Goal: Task Accomplishment & Management: Manage account settings

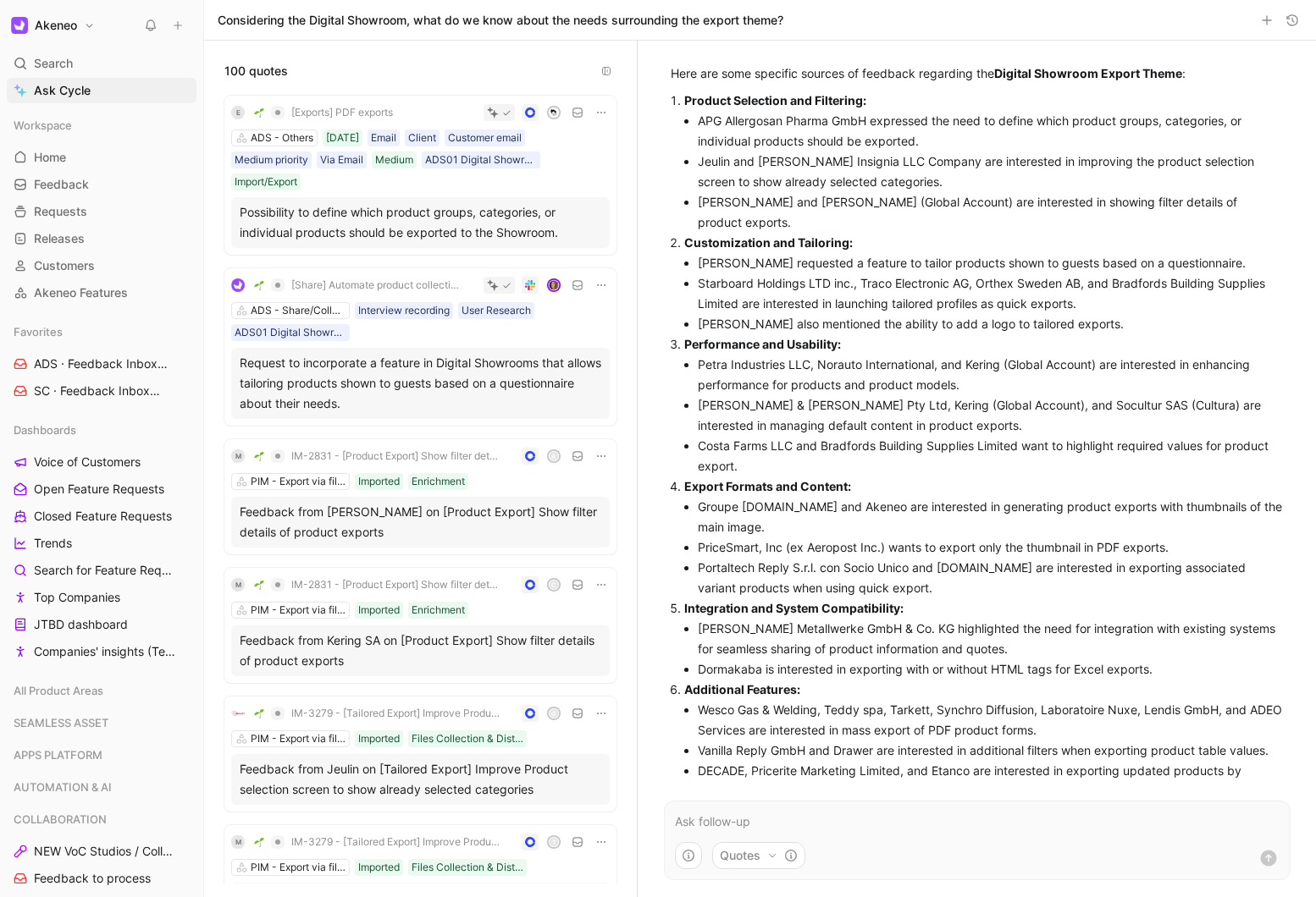
scroll to position [824, 0]
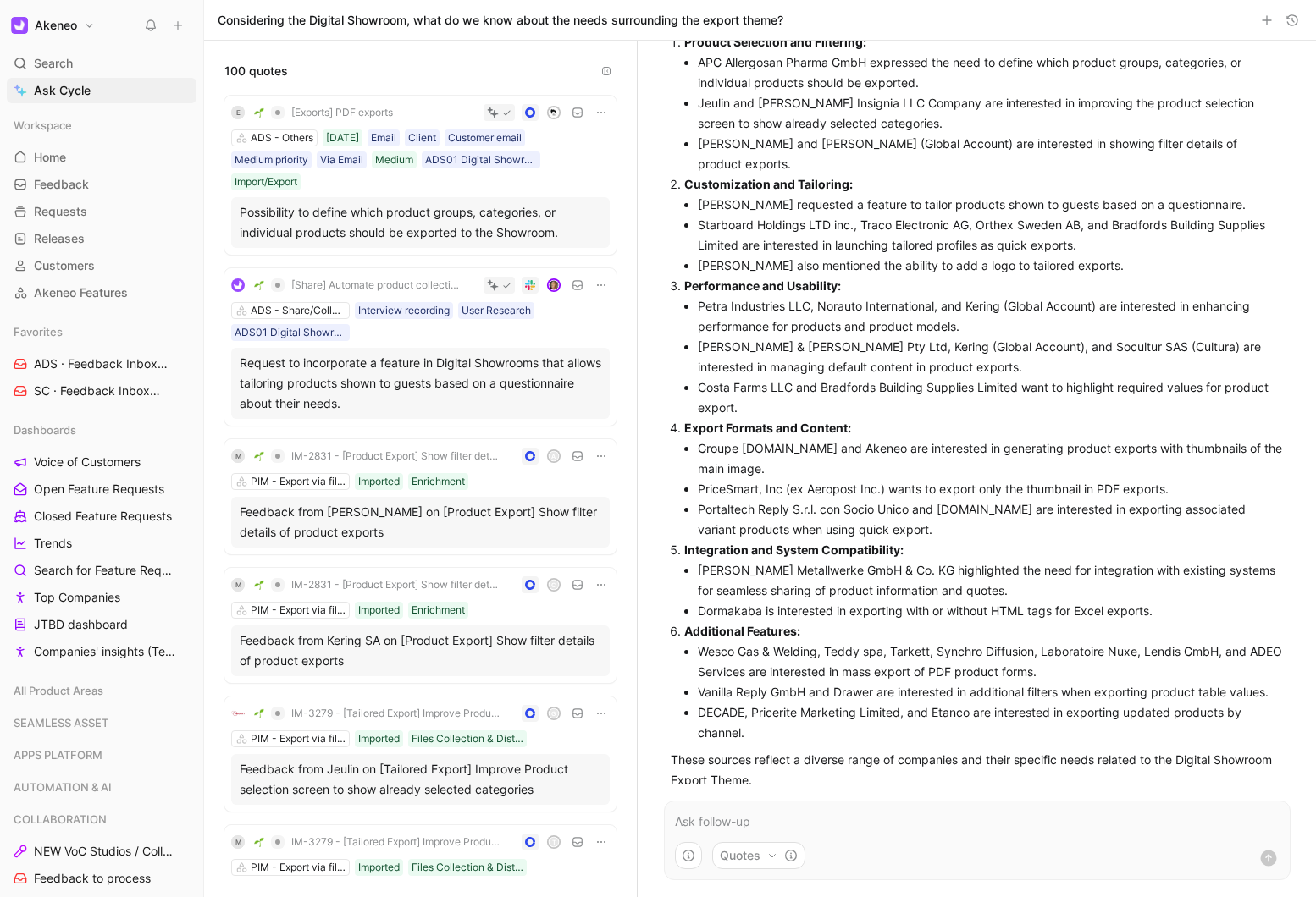
click at [0, 0] on icon "button" at bounding box center [0, 0] width 0 height 0
click at [822, 388] on li "Costa Farms LLC and Bradfords Building Supplies Limited want to highlight requi…" at bounding box center [990, 397] width 585 height 40
click at [773, 750] on p "These sources reflect a diverse range of companies and their specific needs rel…" at bounding box center [977, 770] width 613 height 40
click at [59, 155] on span "Home" at bounding box center [50, 157] width 32 height 17
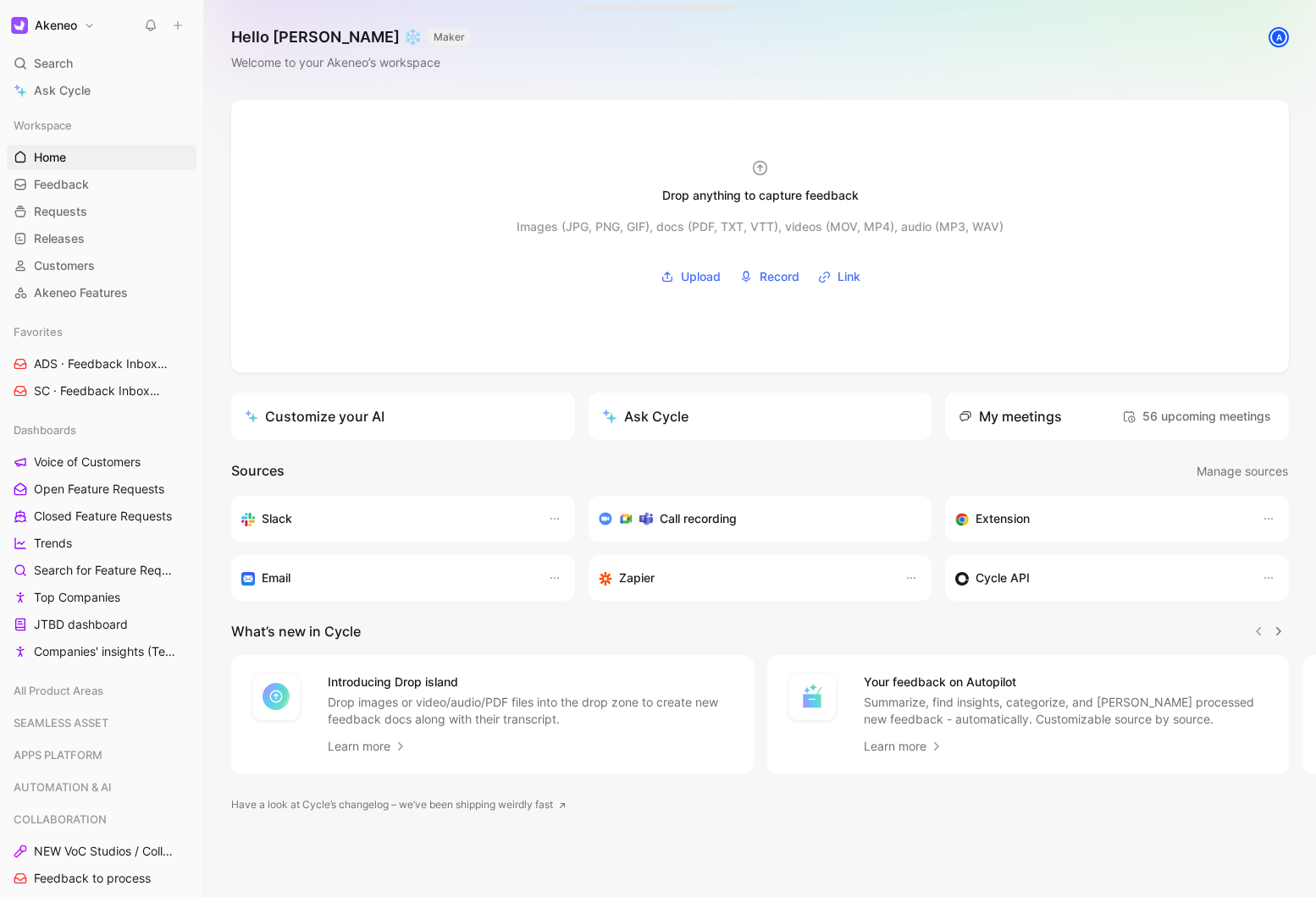
click at [342, 431] on link "Customize your AI" at bounding box center [403, 416] width 344 height 47
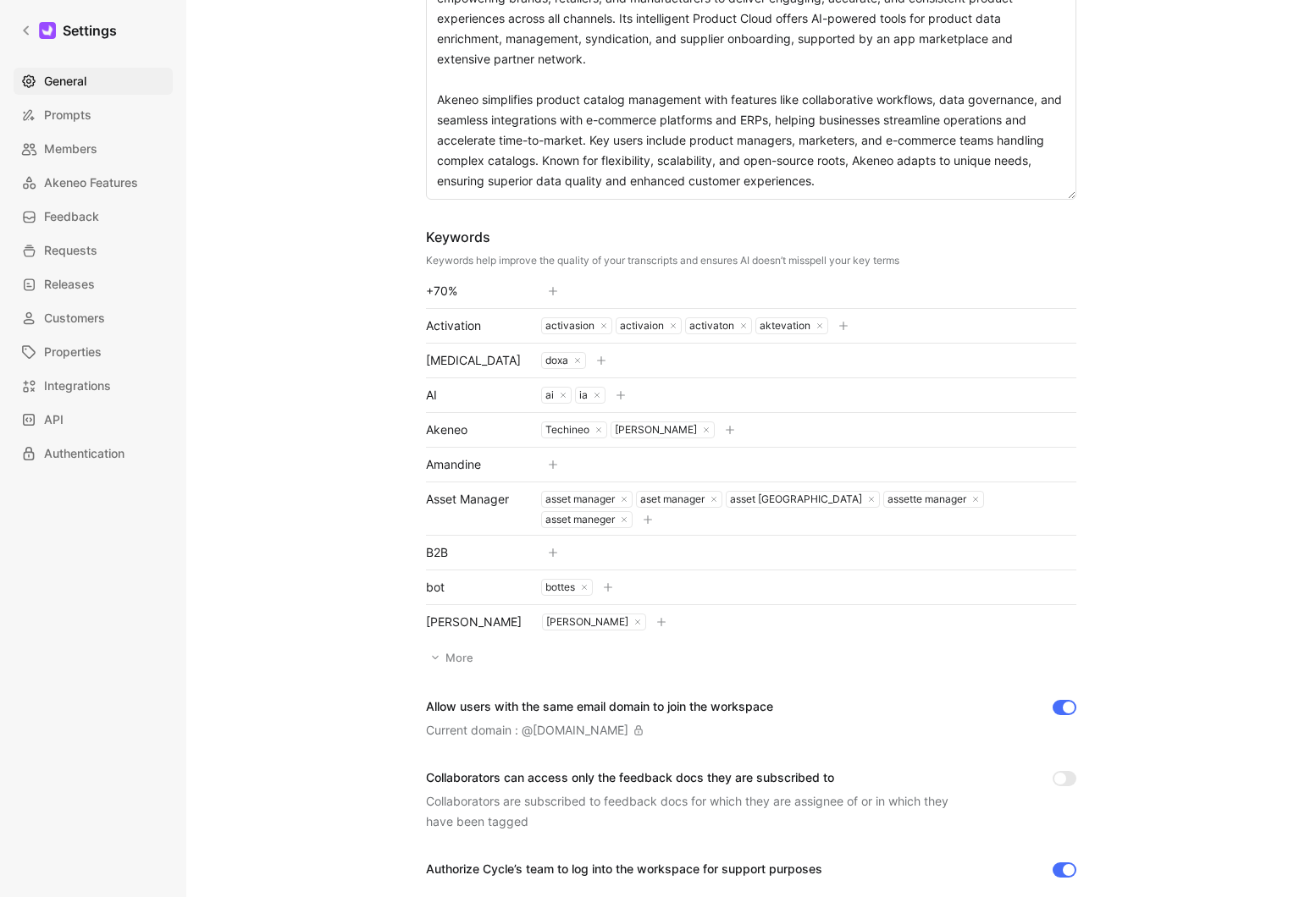
scroll to position [383, 0]
click at [454, 658] on button "More" at bounding box center [453, 656] width 55 height 23
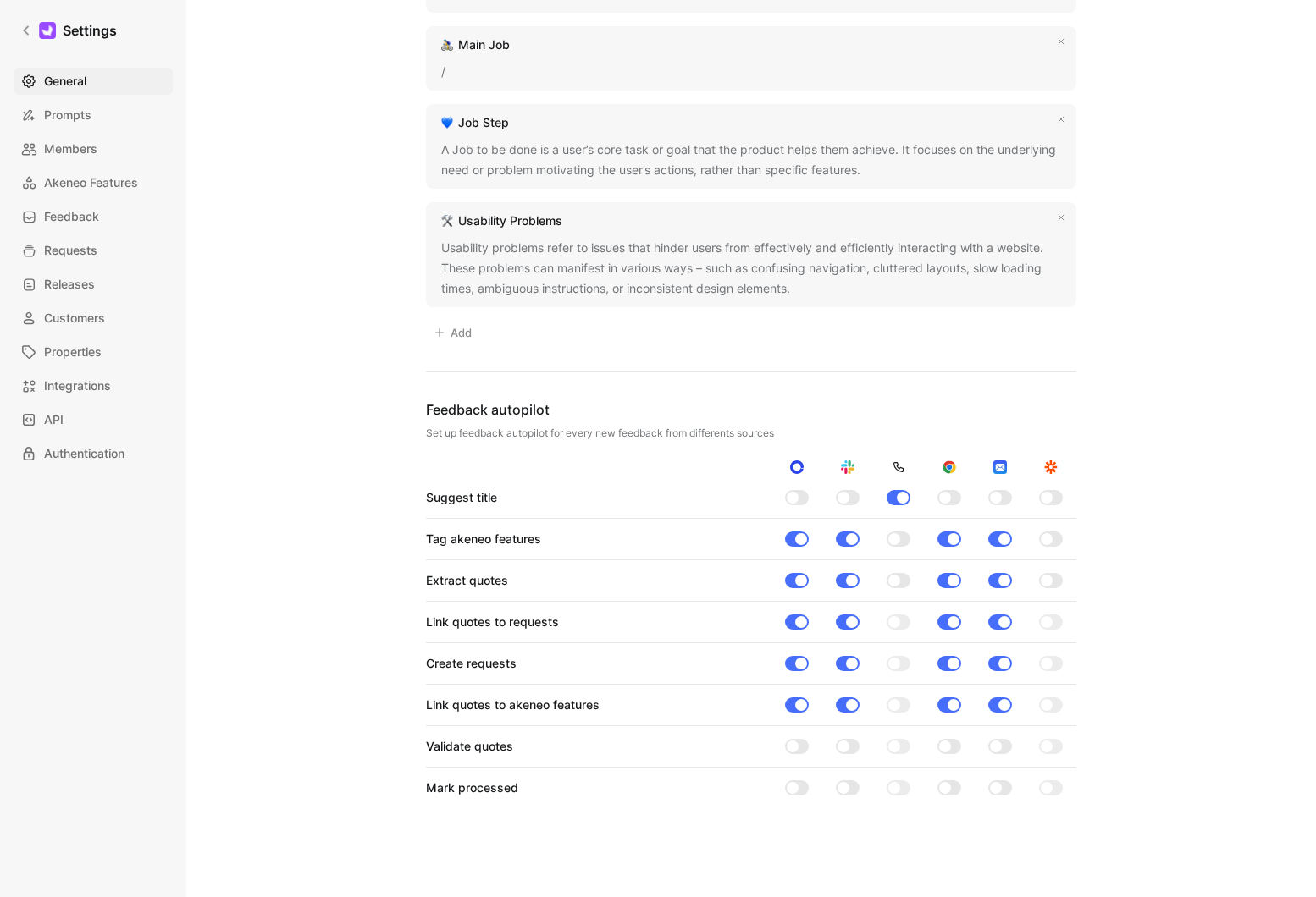
scroll to position [2785, 0]
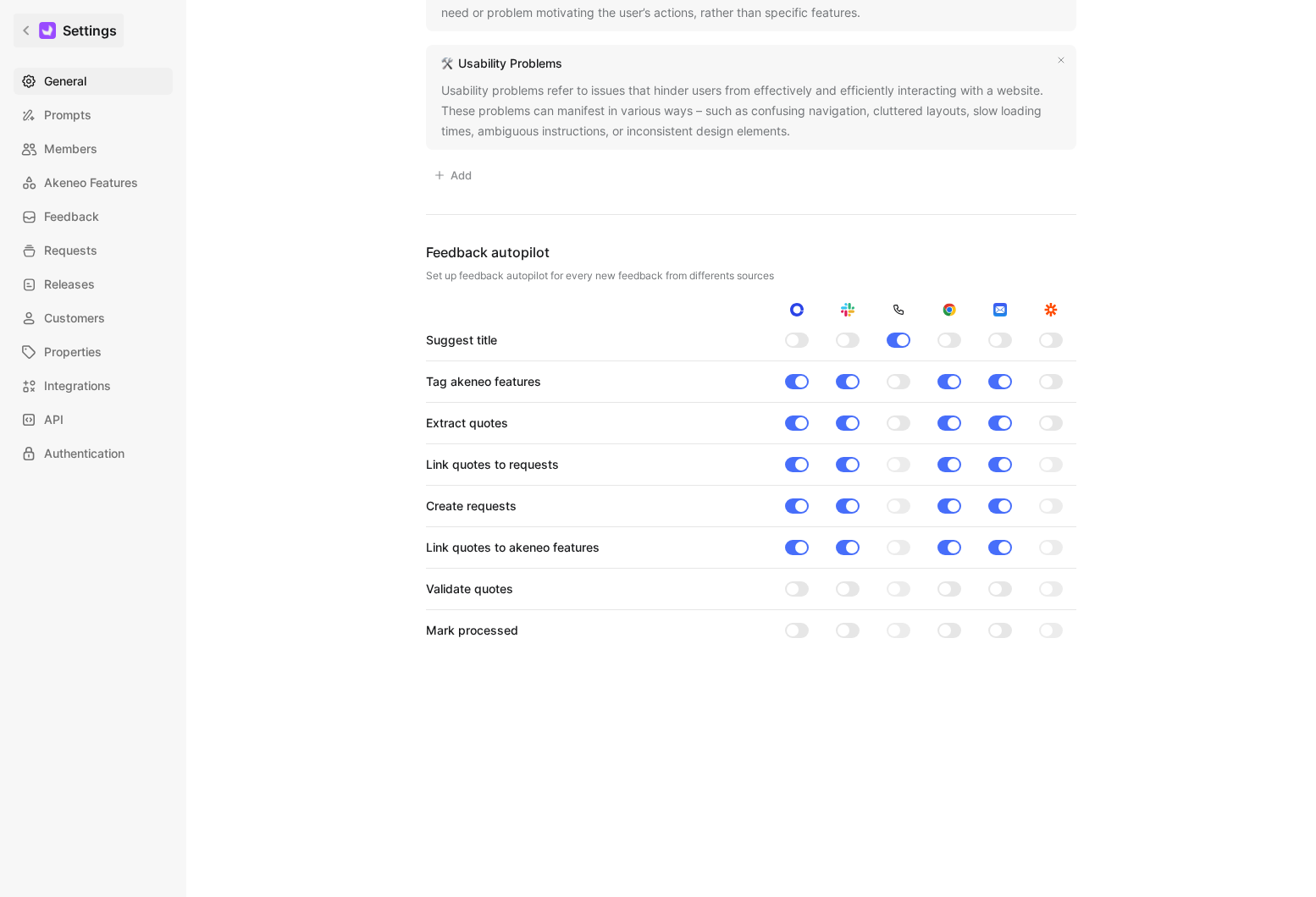
click at [30, 31] on icon at bounding box center [26, 30] width 12 height 12
